Goal: Task Accomplishment & Management: Complete application form

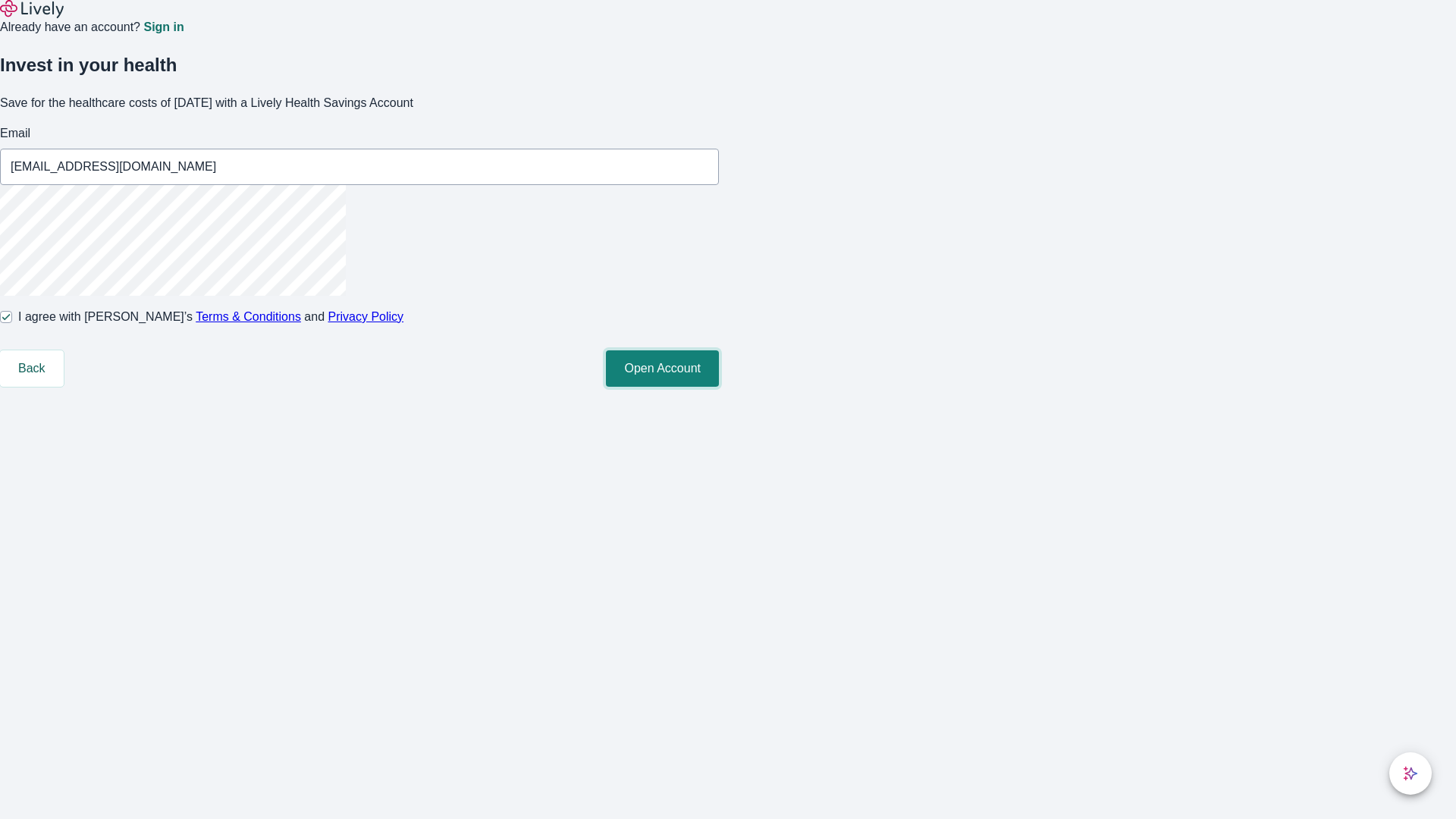
click at [720, 387] on button "Open Account" at bounding box center [662, 369] width 113 height 36
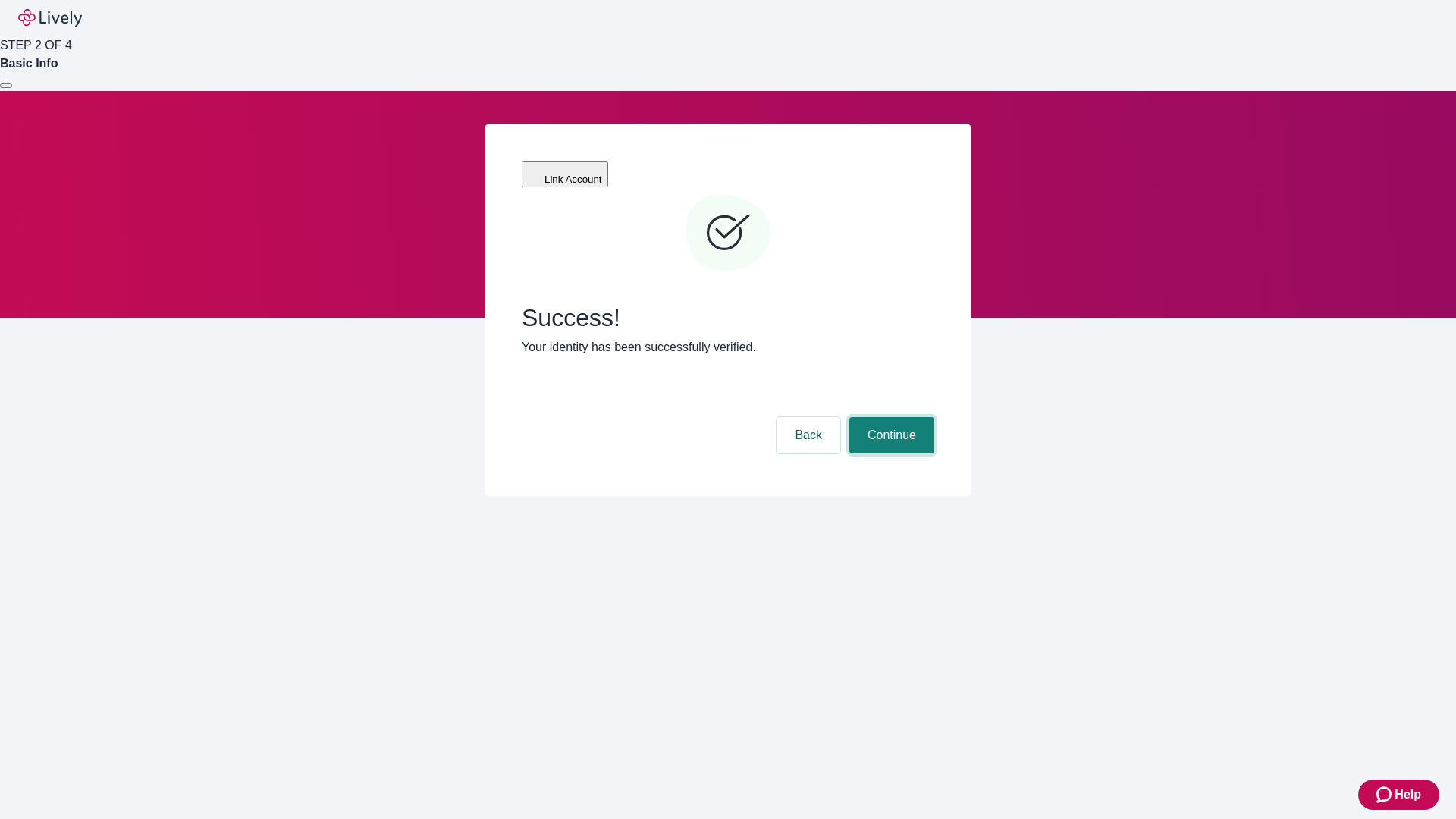
click at [889, 416] on button "Continue" at bounding box center [891, 434] width 85 height 36
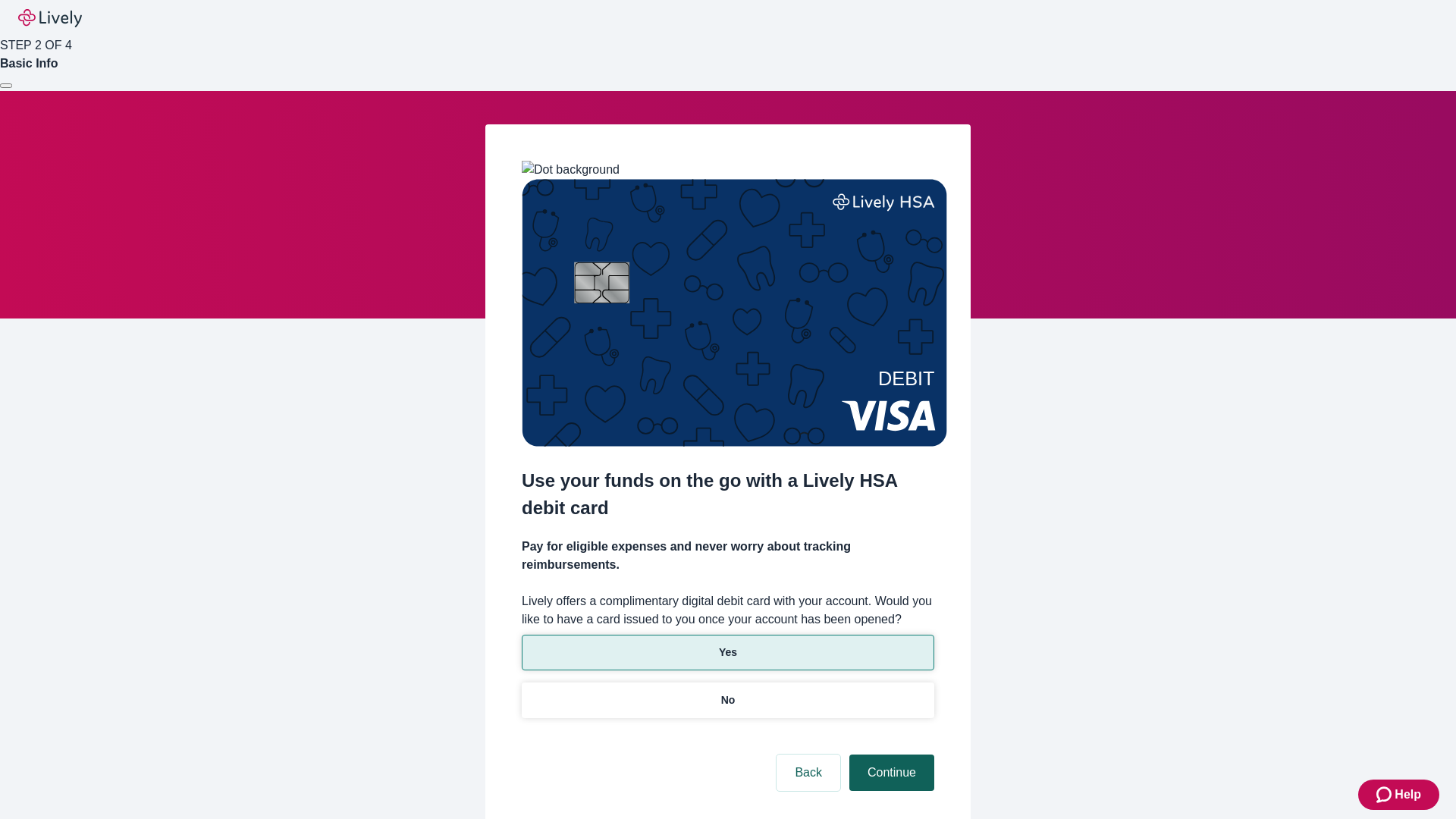
click at [728, 644] on p "Yes" at bounding box center [728, 652] width 18 height 16
click at [889, 754] on button "Continue" at bounding box center [891, 772] width 85 height 36
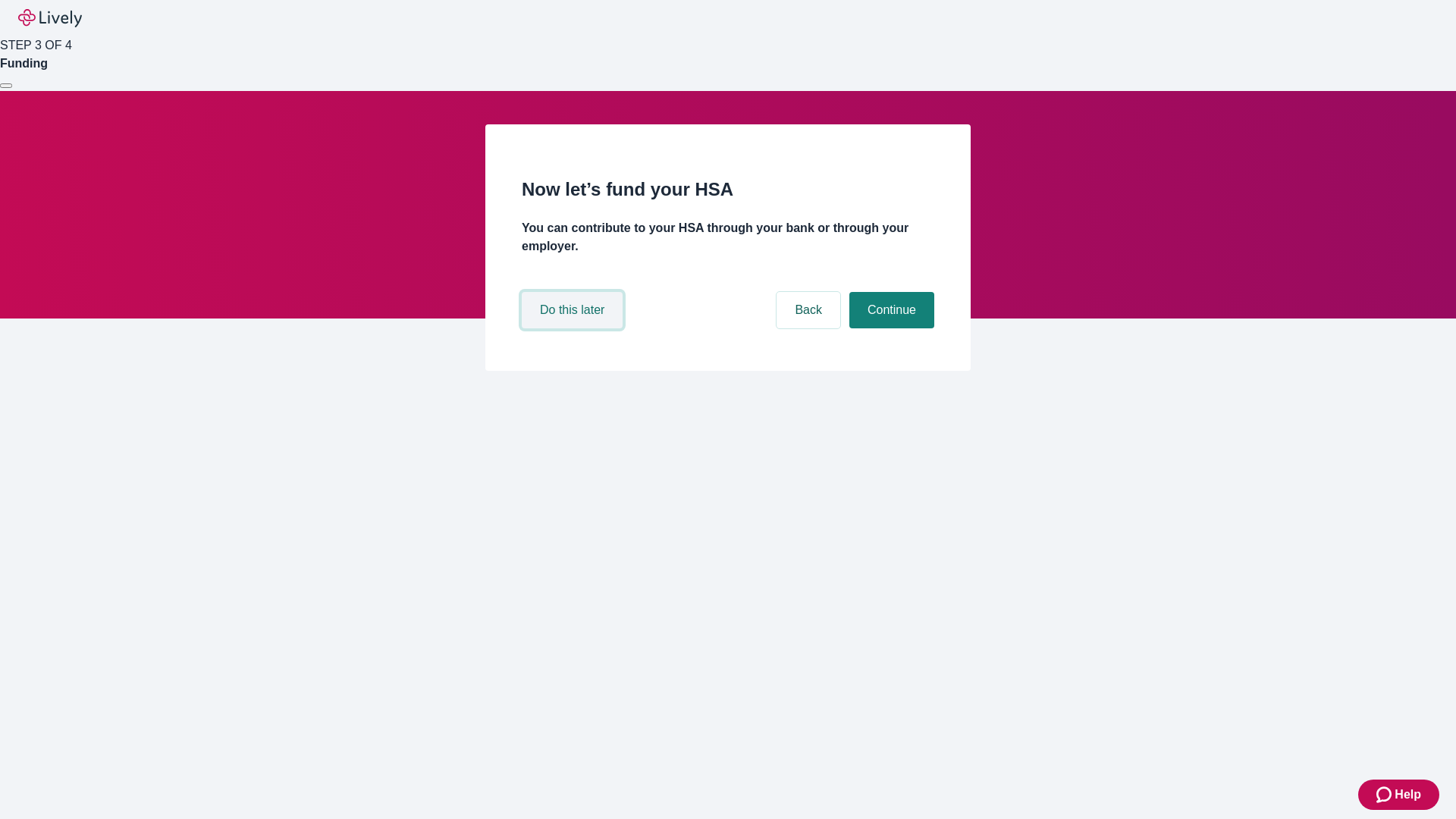
click at [575, 329] on button "Do this later" at bounding box center [572, 310] width 101 height 36
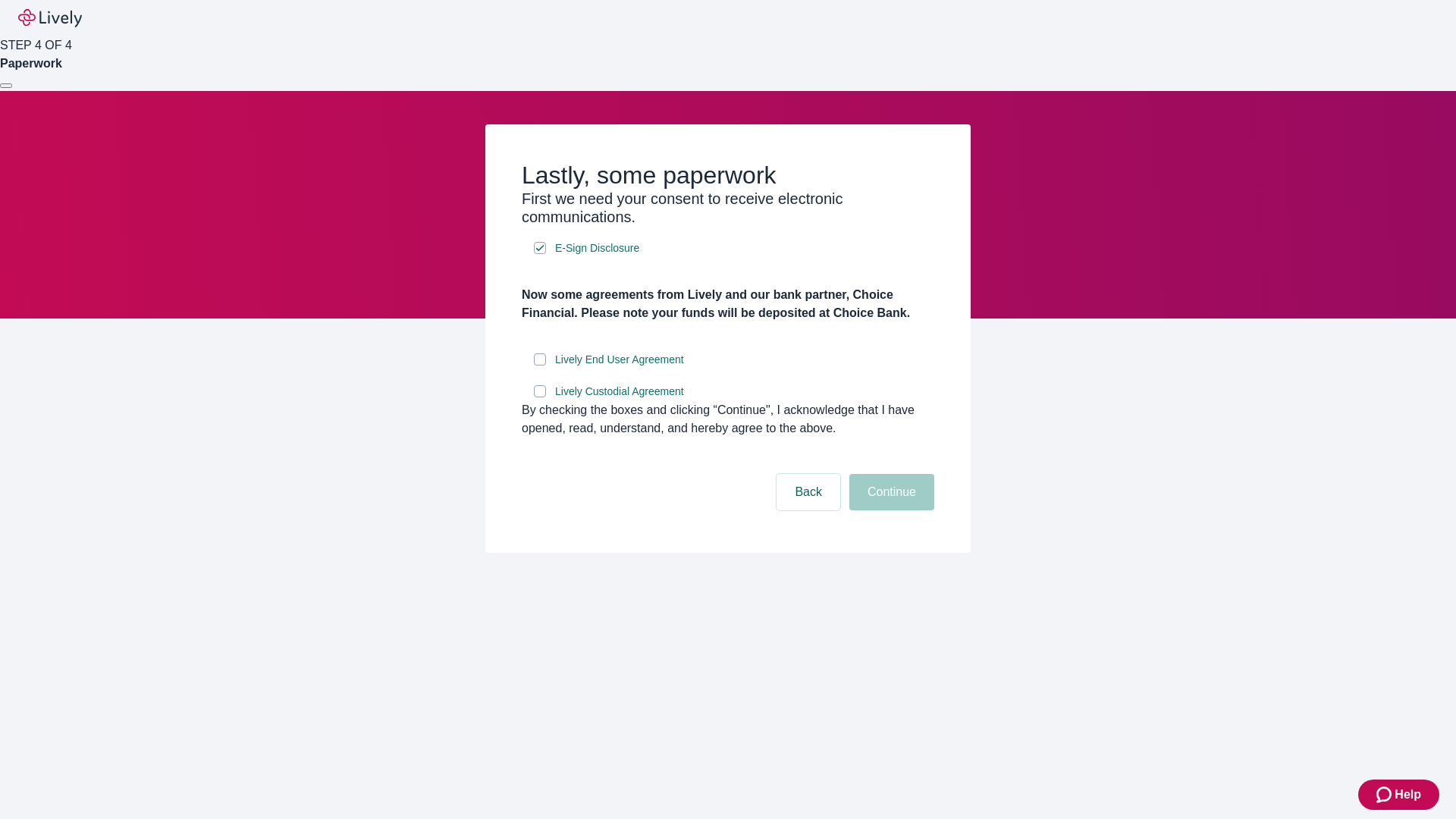
click at [540, 366] on input "Lively End User Agreement" at bounding box center [540, 360] width 12 height 12
checkbox input "true"
click at [540, 398] on input "Lively Custodial Agreement" at bounding box center [540, 392] width 12 height 12
checkbox input "true"
click at [889, 510] on button "Continue" at bounding box center [891, 491] width 85 height 36
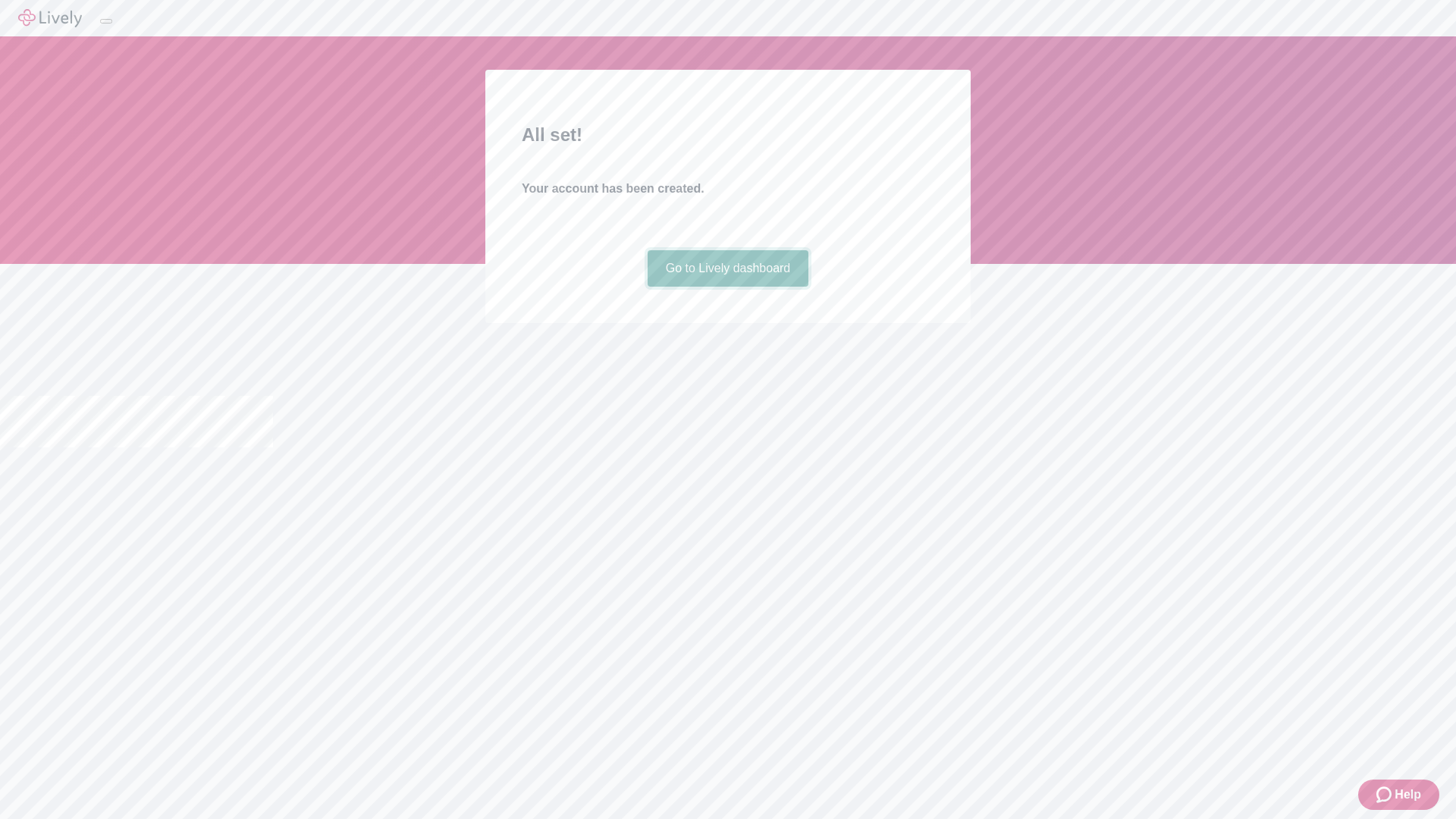
click at [728, 287] on link "Go to Lively dashboard" at bounding box center [728, 268] width 162 height 36
